Goal: Task Accomplishment & Management: Manage account settings

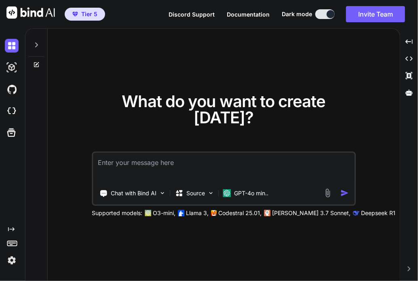
click at [19, 259] on div at bounding box center [13, 260] width 17 height 14
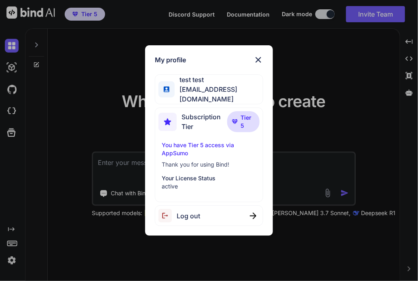
click at [220, 214] on div "Log out" at bounding box center [209, 215] width 108 height 21
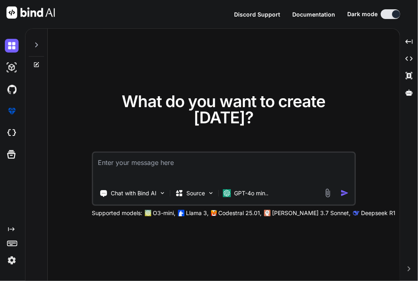
type textarea "x"
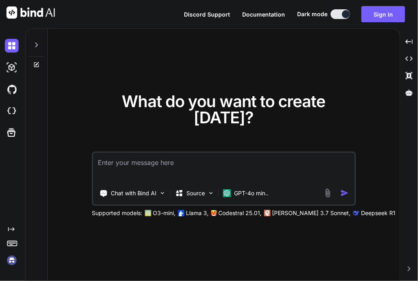
click at [12, 262] on img at bounding box center [12, 260] width 14 height 14
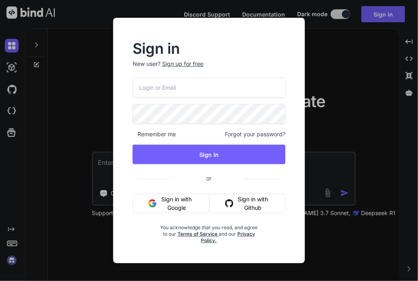
click at [220, 104] on div at bounding box center [209, 114] width 153 height 20
click at [268, 83] on input "email" at bounding box center [209, 88] width 153 height 20
paste input "[EMAIL_ADDRESS][DOMAIN_NAME]"
type input "[EMAIL_ADDRESS][DOMAIN_NAME]"
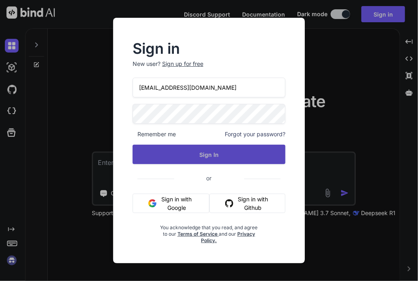
click at [245, 150] on button "Sign In" at bounding box center [209, 154] width 153 height 19
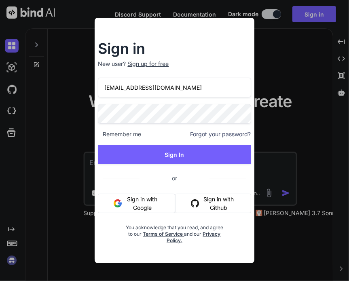
type textarea "x"
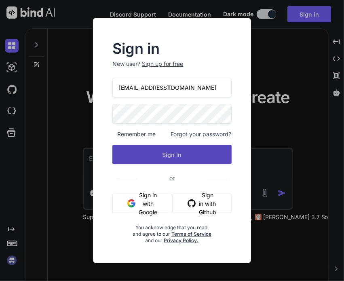
click at [203, 151] on button "Sign In" at bounding box center [171, 154] width 119 height 19
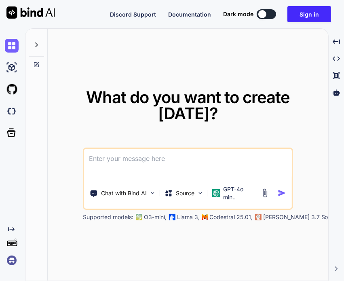
click at [13, 263] on img at bounding box center [12, 260] width 14 height 14
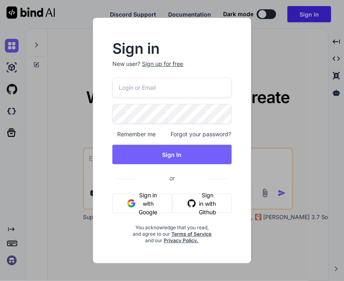
click at [181, 89] on input "email" at bounding box center [171, 88] width 119 height 20
paste input "INVALID_LOGIN_CREDENTIALS"
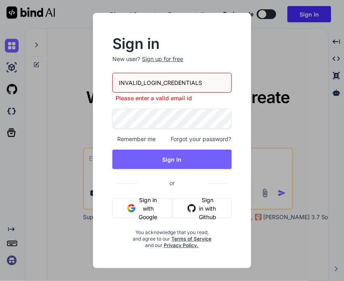
click at [198, 89] on input "INVALID_LOGIN_CREDENTIALS" at bounding box center [171, 83] width 119 height 20
paste input "[EMAIL_ADDRESS][DOMAIN_NAME]"
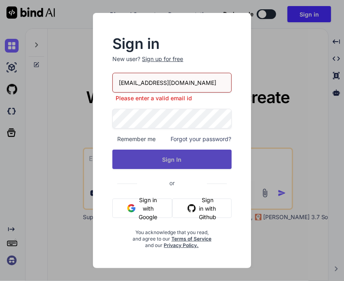
type input "[EMAIL_ADDRESS][DOMAIN_NAME]"
click at [219, 158] on button "Sign In" at bounding box center [171, 159] width 119 height 19
